Goal: Transaction & Acquisition: Purchase product/service

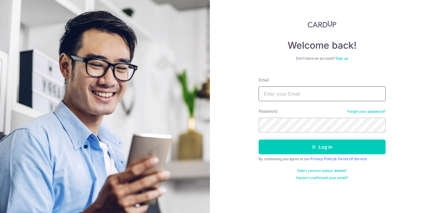
click at [273, 89] on input "Email" at bounding box center [321, 93] width 127 height 15
type input "[EMAIL_ADDRESS][DOMAIN_NAME]"
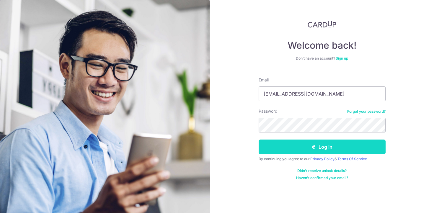
click at [299, 147] on button "Log in" at bounding box center [321, 147] width 127 height 15
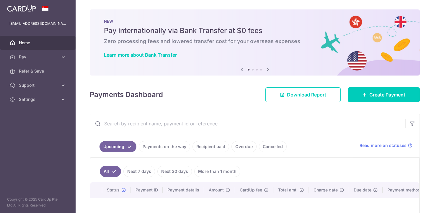
scroll to position [75, 0]
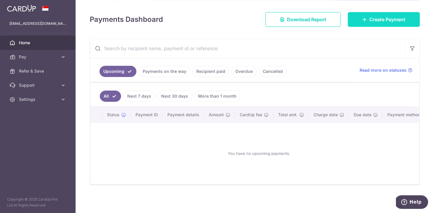
click at [365, 20] on icon at bounding box center [364, 19] width 5 height 5
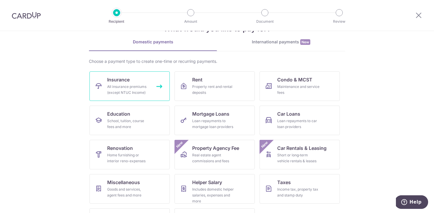
scroll to position [51, 0]
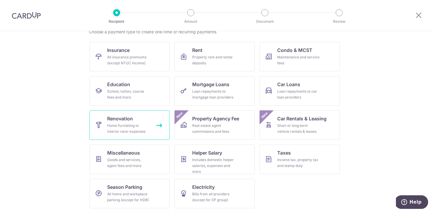
click at [133, 114] on link "Renovation Home furnishing or interior reno-expenses" at bounding box center [129, 125] width 80 height 30
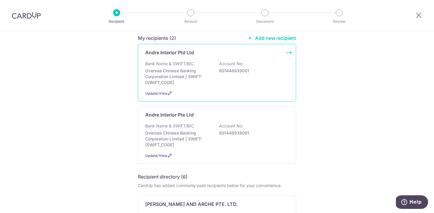
scroll to position [51, 0]
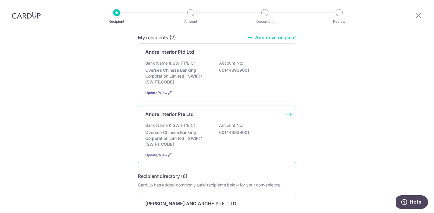
click at [210, 122] on div "Bank Name & SWIFT/BIC: Oversea Chinese Banking Corporation Limited | SWIFT: OCB…" at bounding box center [216, 134] width 143 height 25
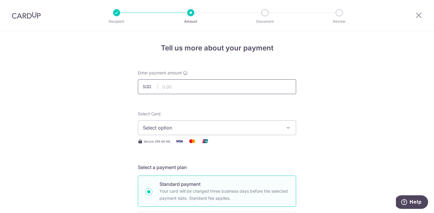
click at [190, 86] on input "text" at bounding box center [217, 86] width 158 height 15
type input "26,000.00"
click at [215, 126] on span "Select option" at bounding box center [211, 127] width 137 height 7
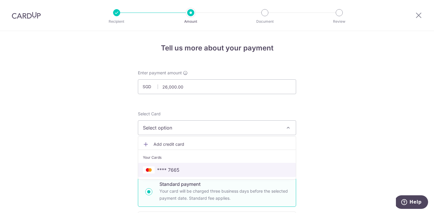
click at [202, 167] on span "**** 7665" at bounding box center [217, 169] width 148 height 7
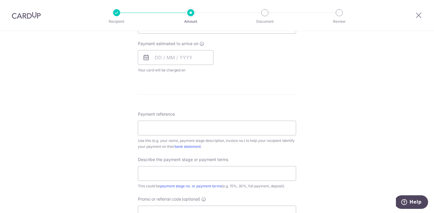
scroll to position [263, 0]
click at [209, 132] on input "Payment reference" at bounding box center [217, 126] width 158 height 15
type input "1480"
click at [200, 177] on input "text" at bounding box center [217, 172] width 158 height 15
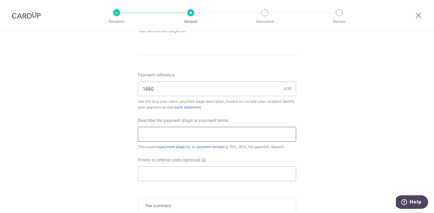
scroll to position [301, 0]
type input "50% payment"
click at [204, 173] on input "Promo or referral code (optional)" at bounding box center [217, 173] width 158 height 15
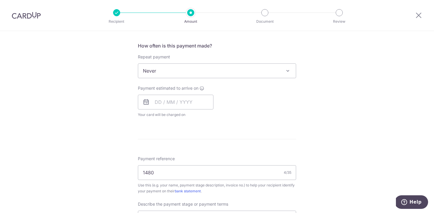
scroll to position [218, 0]
click at [153, 101] on input "text" at bounding box center [176, 101] width 76 height 15
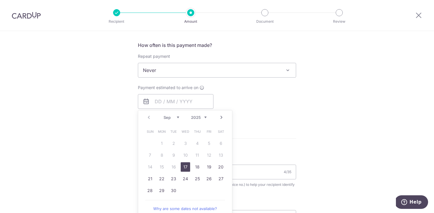
click at [186, 167] on link "17" at bounding box center [185, 166] width 9 height 9
type input "17/09/2025"
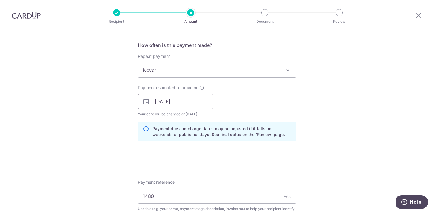
click at [191, 105] on input "17/09/2025" at bounding box center [176, 101] width 76 height 15
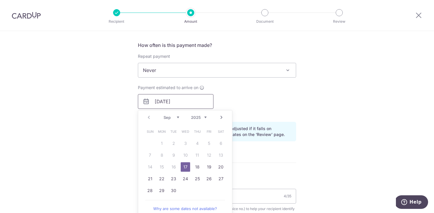
click at [191, 105] on input "17/09/2025" at bounding box center [176, 101] width 76 height 15
click at [264, 110] on div "Payment estimated to arrive on 17/09/2025 Prev Next Sep Oct Nov Dec 2025 2026 2…" at bounding box center [216, 101] width 165 height 32
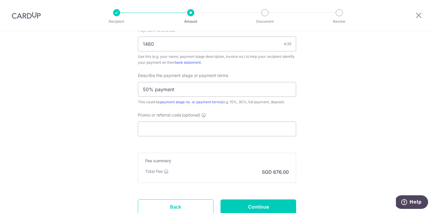
scroll to position [415, 0]
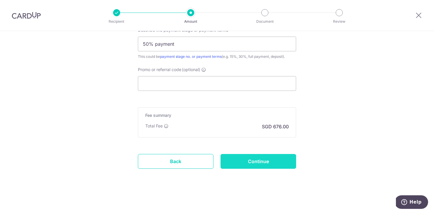
click at [269, 160] on input "Continue" at bounding box center [258, 161] width 76 height 15
type input "Create Schedule"
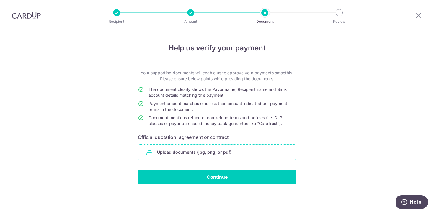
click at [215, 153] on input "file" at bounding box center [217, 152] width 158 height 15
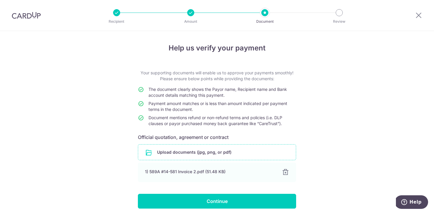
scroll to position [23, 0]
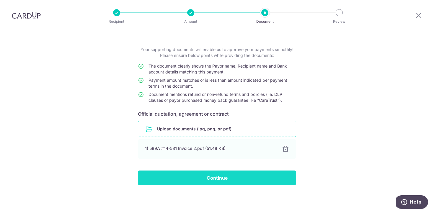
click at [273, 181] on input "Continue" at bounding box center [217, 178] width 158 height 15
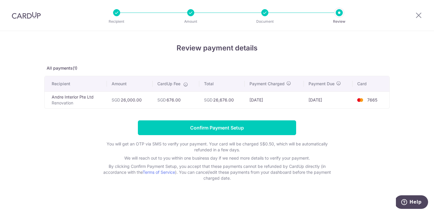
click at [228, 63] on div "Review payment details All payments(1) Recipient Amount CardUp Fee Total Paymen…" at bounding box center [216, 112] width 345 height 138
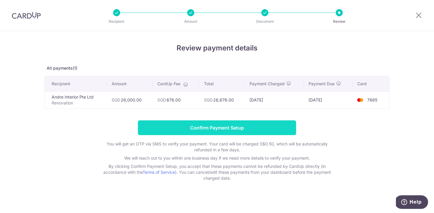
click at [247, 126] on input "Confirm Payment Setup" at bounding box center [217, 127] width 158 height 15
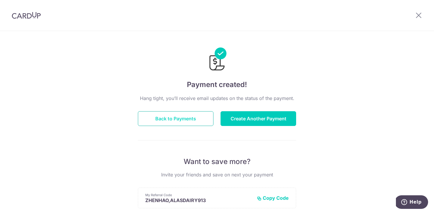
click at [179, 120] on button "Back to Payments" at bounding box center [176, 118] width 76 height 15
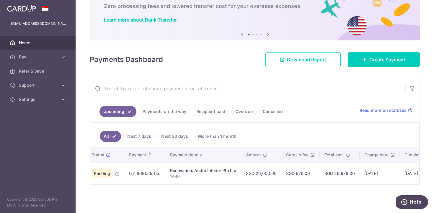
scroll to position [0, 14]
